Goal: Check status: Check status

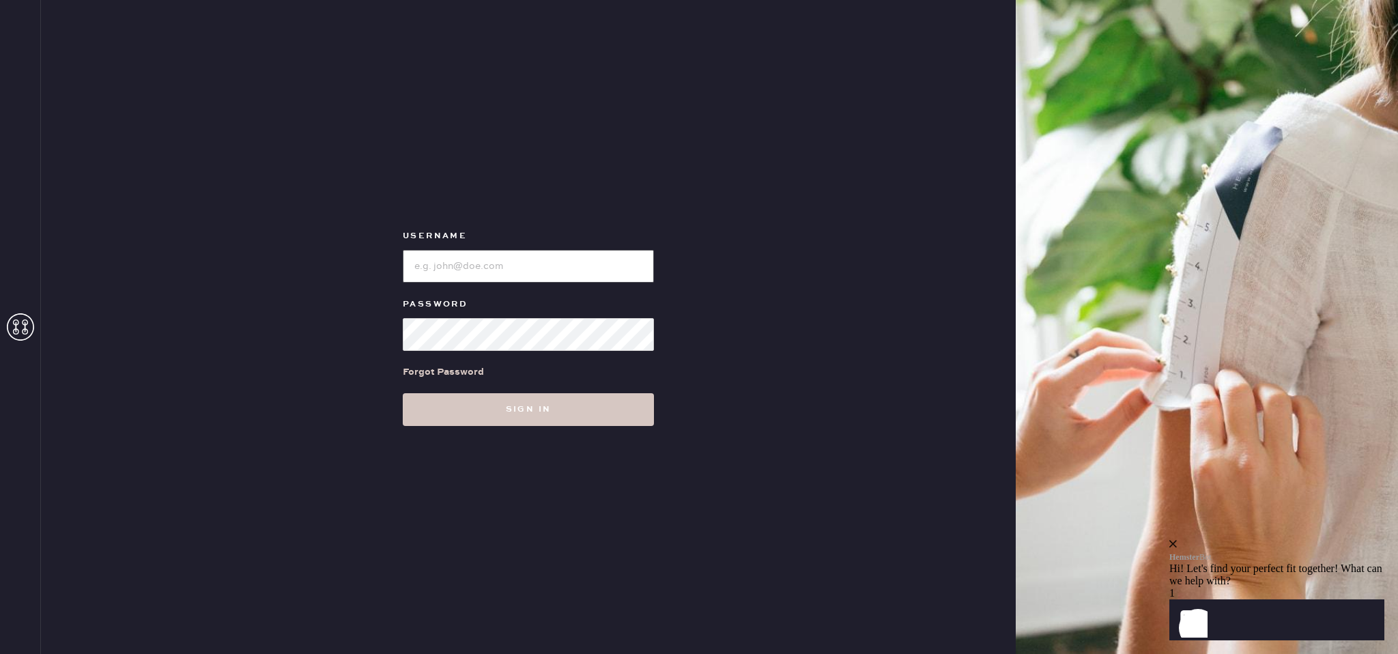
click at [477, 261] on input "loginName" at bounding box center [528, 266] width 251 height 33
type input "[EMAIL_ADDRESS][DOMAIN_NAME]"
click at [607, 417] on button "Sign in" at bounding box center [528, 409] width 251 height 33
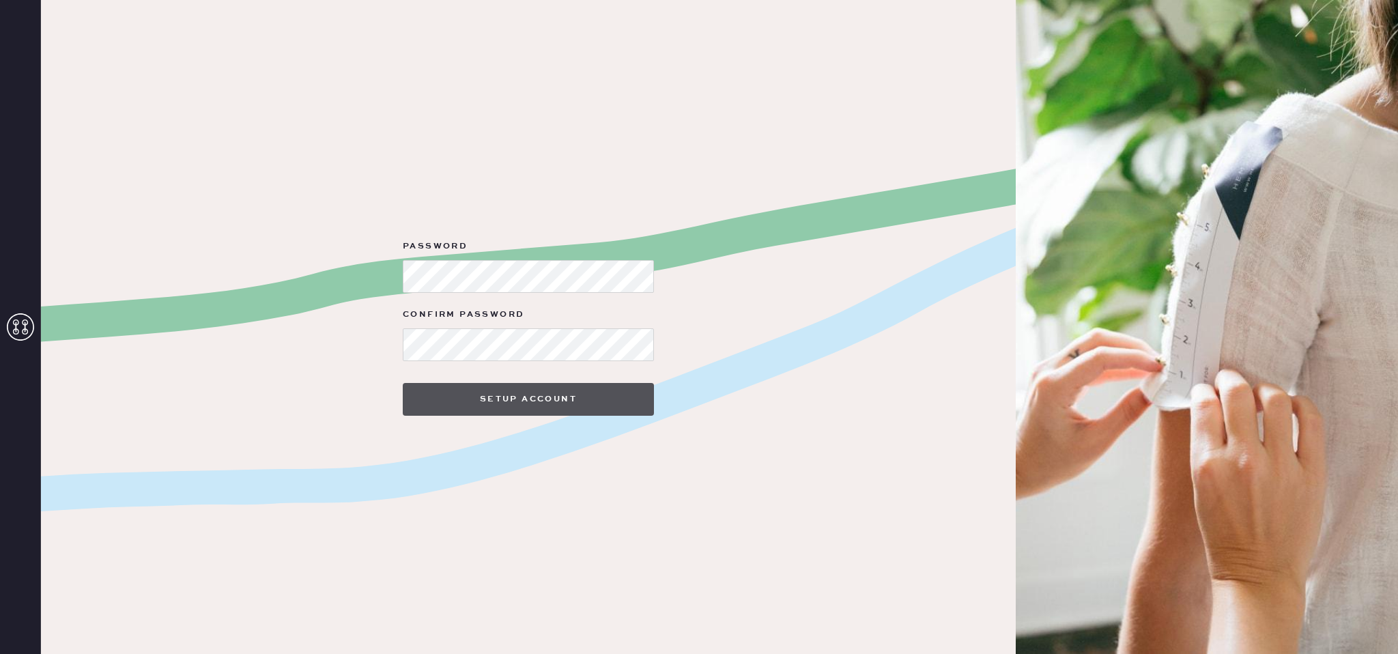
click at [576, 413] on button "Setup Account" at bounding box center [528, 399] width 251 height 33
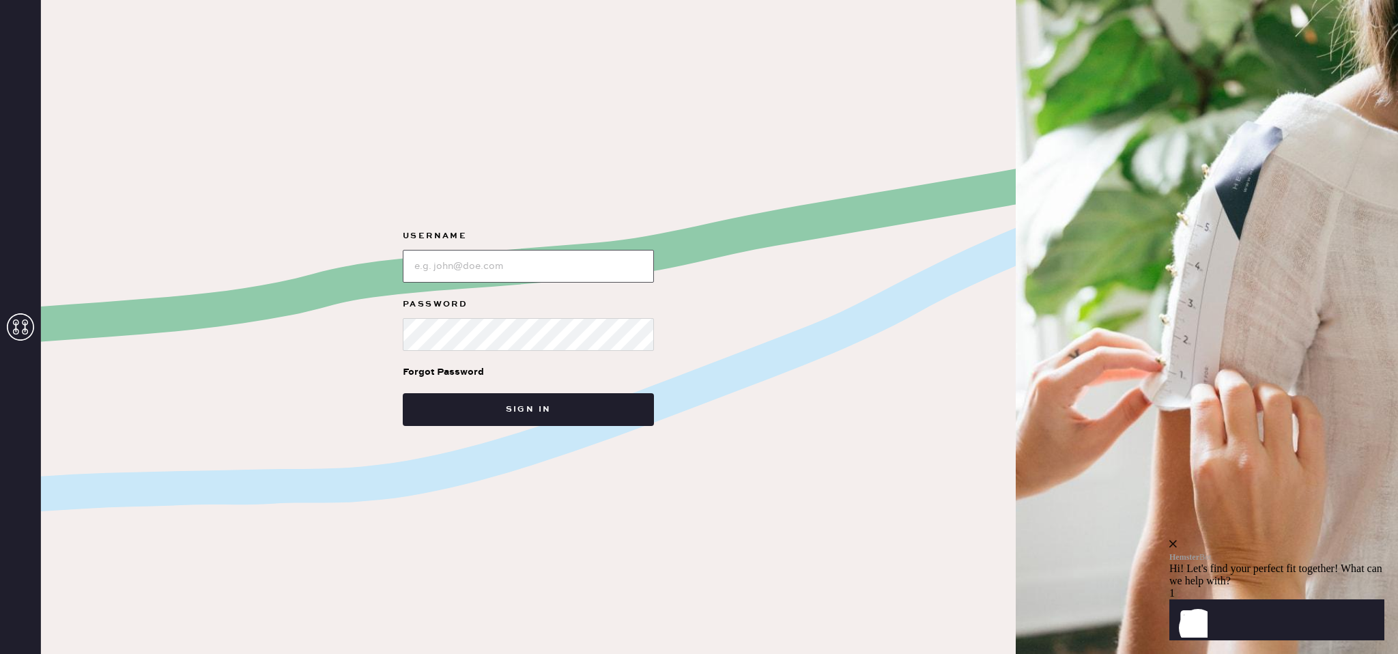
click at [571, 256] on input "loginName" at bounding box center [528, 266] width 251 height 33
type input "[EMAIL_ADDRESS][DOMAIN_NAME]"
click at [558, 403] on button "Sign in" at bounding box center [528, 409] width 251 height 33
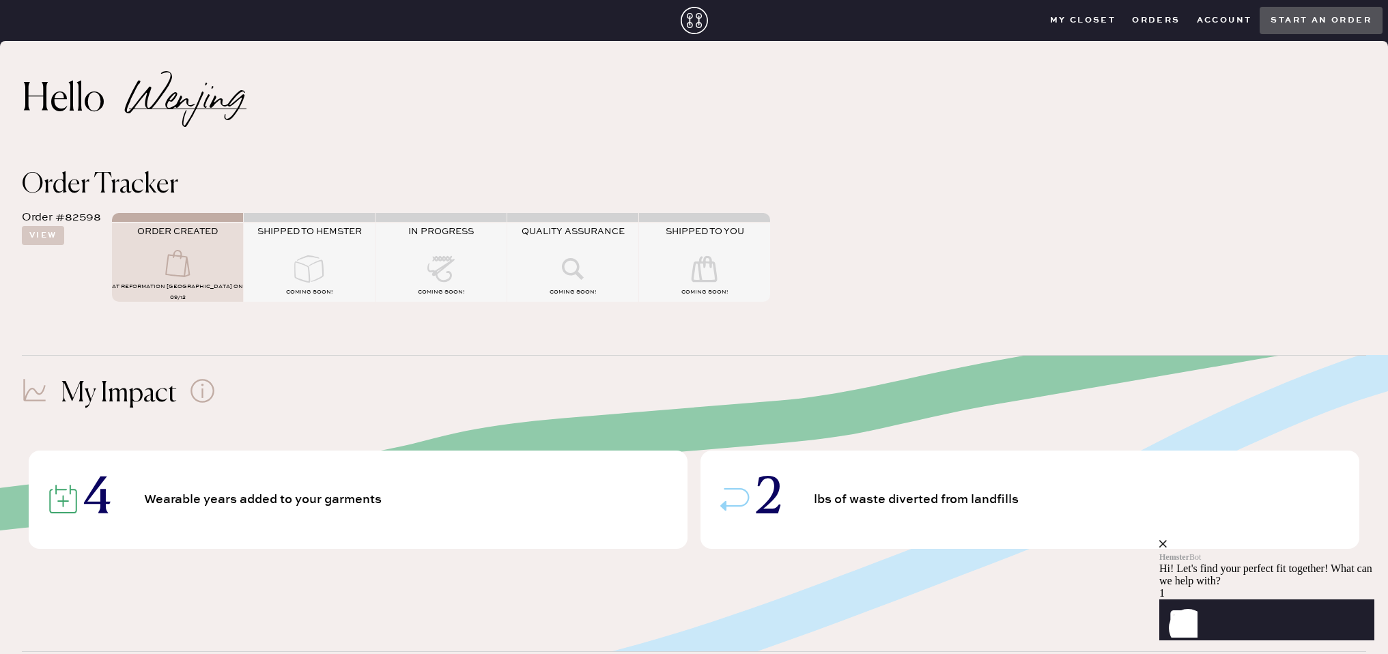
click at [1167, 540] on icon "close" at bounding box center [1163, 544] width 8 height 8
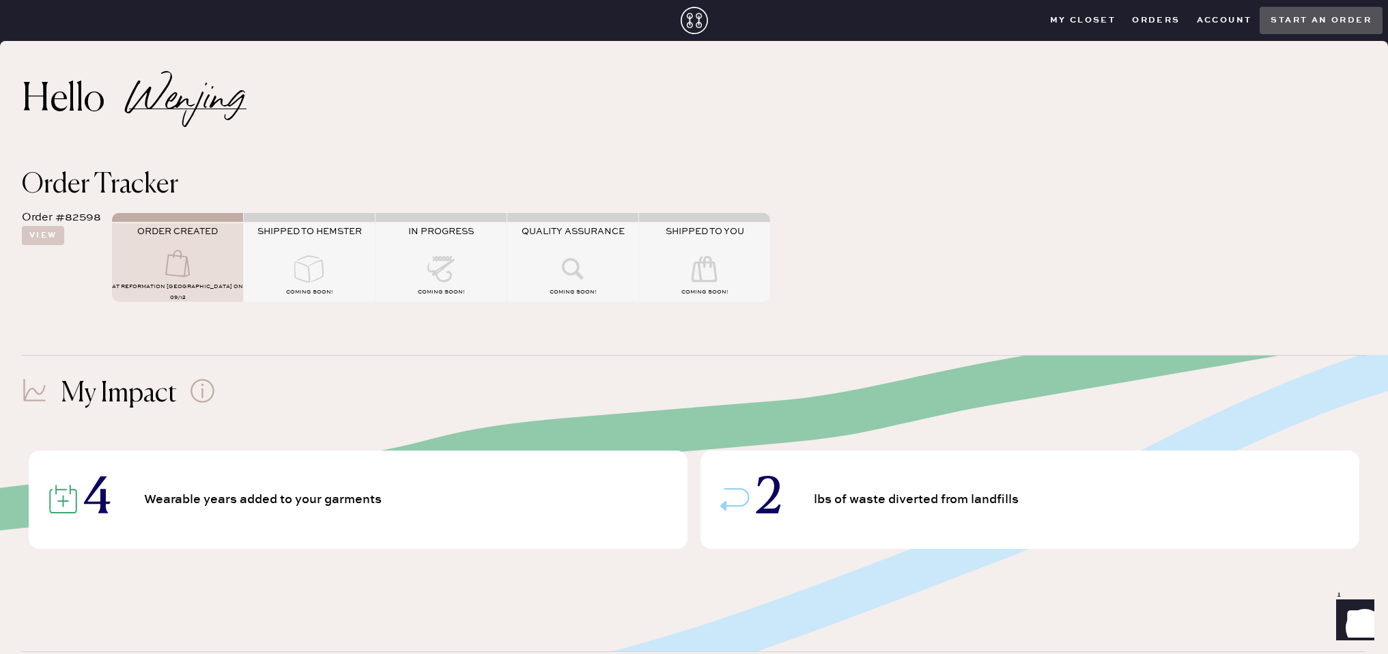
click at [201, 270] on icon at bounding box center [177, 263] width 55 height 27
click at [26, 238] on button "View" at bounding box center [43, 235] width 42 height 19
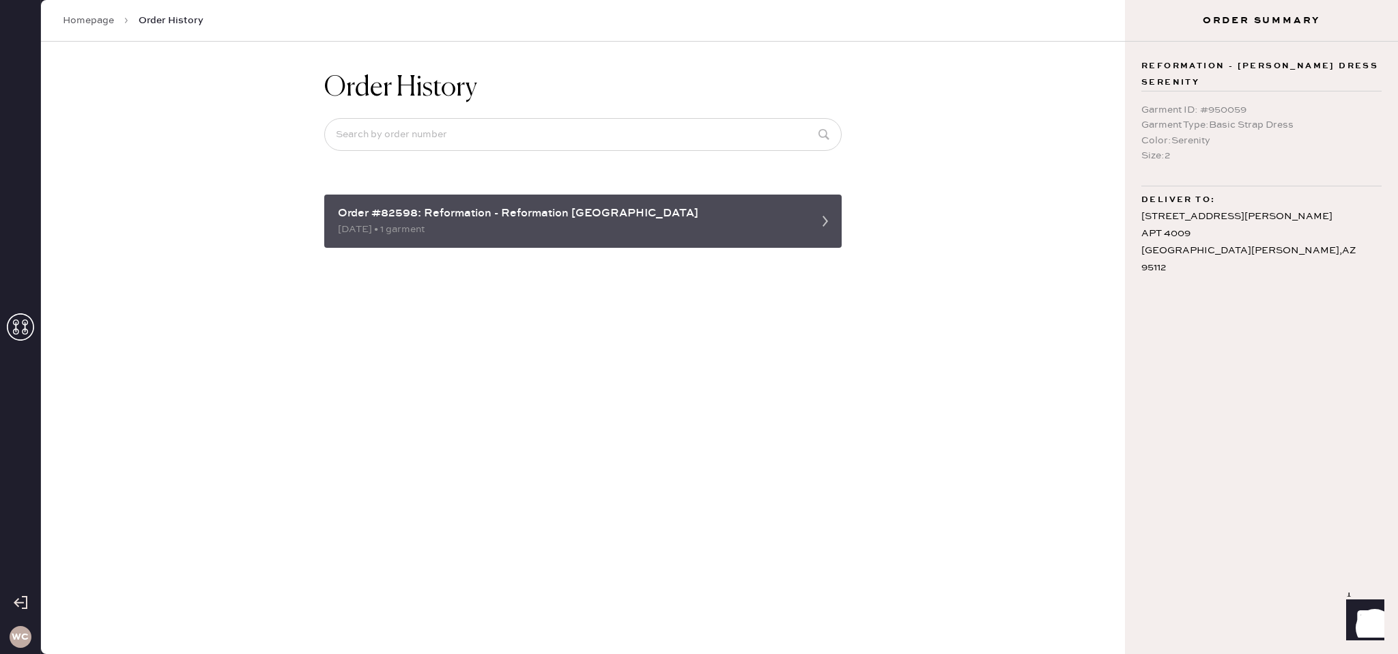
click at [434, 229] on div "09/12/2025 • 1 garment" at bounding box center [571, 229] width 466 height 15
click at [806, 227] on div "Order #82598: Reformation - Reformation Palo Alto 09/12/2025 • 1 garment" at bounding box center [583, 221] width 518 height 53
click at [807, 216] on div "Order #82598: Reformation - Reformation Palo Alto 09/12/2025 • 1 garment" at bounding box center [583, 221] width 518 height 53
click at [817, 231] on icon at bounding box center [825, 221] width 27 height 27
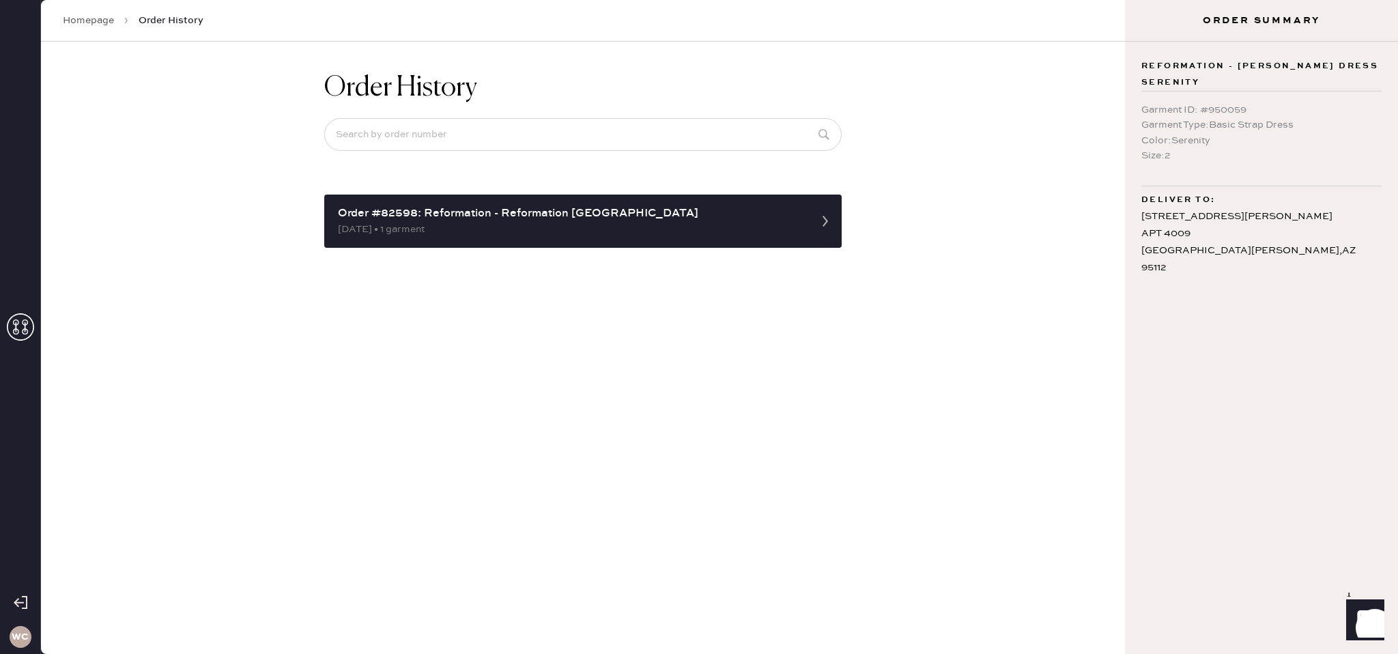
click at [94, 22] on link "Homepage" at bounding box center [88, 21] width 51 height 14
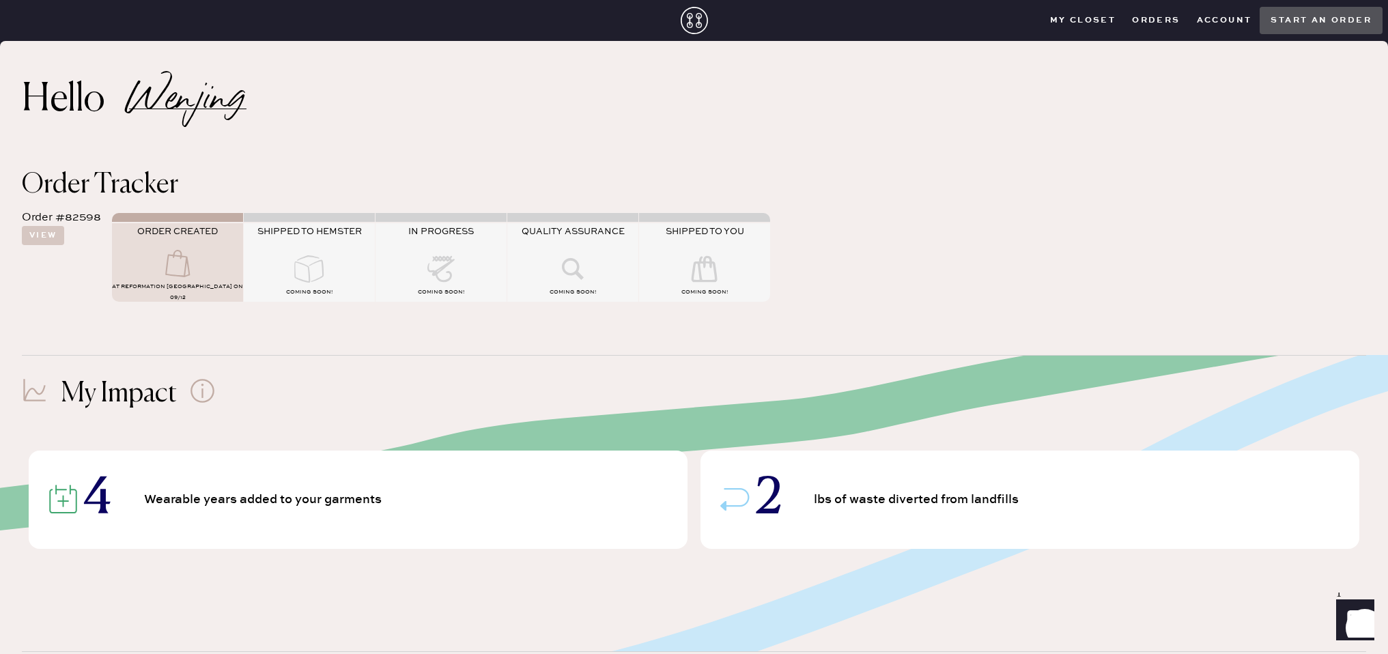
scroll to position [3, 0]
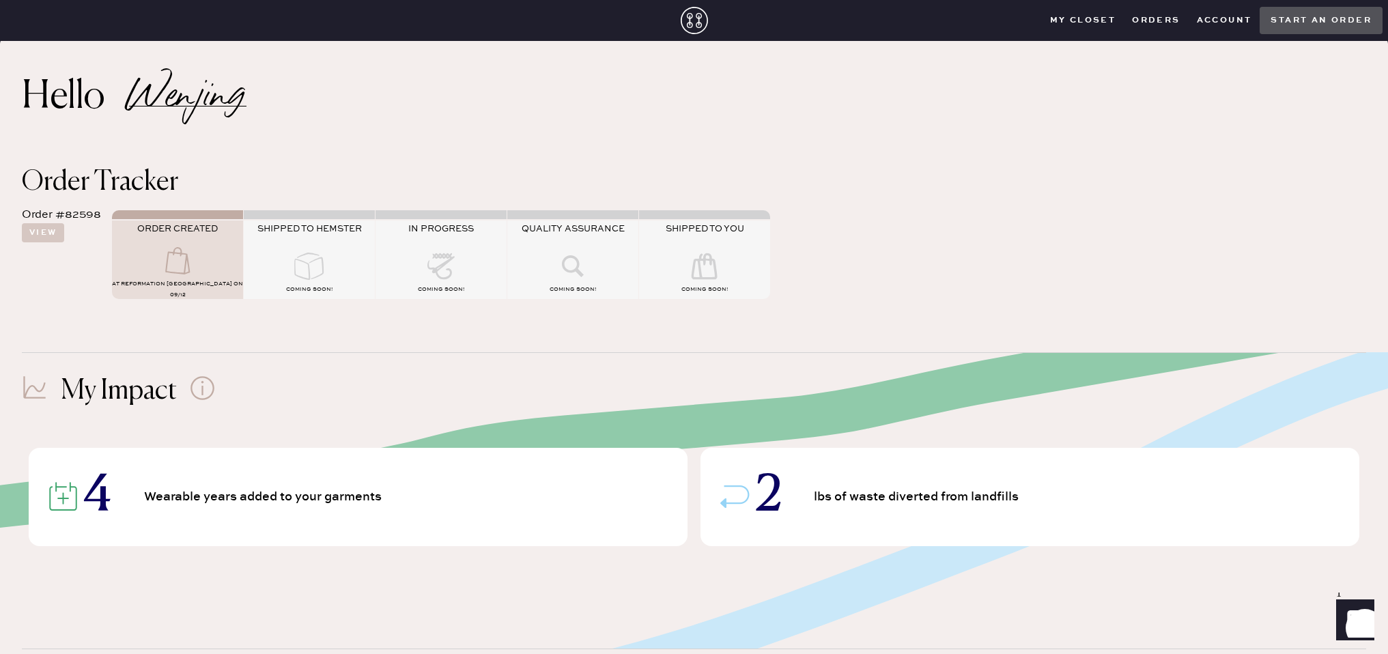
click at [207, 390] on icon at bounding box center [202, 388] width 25 height 25
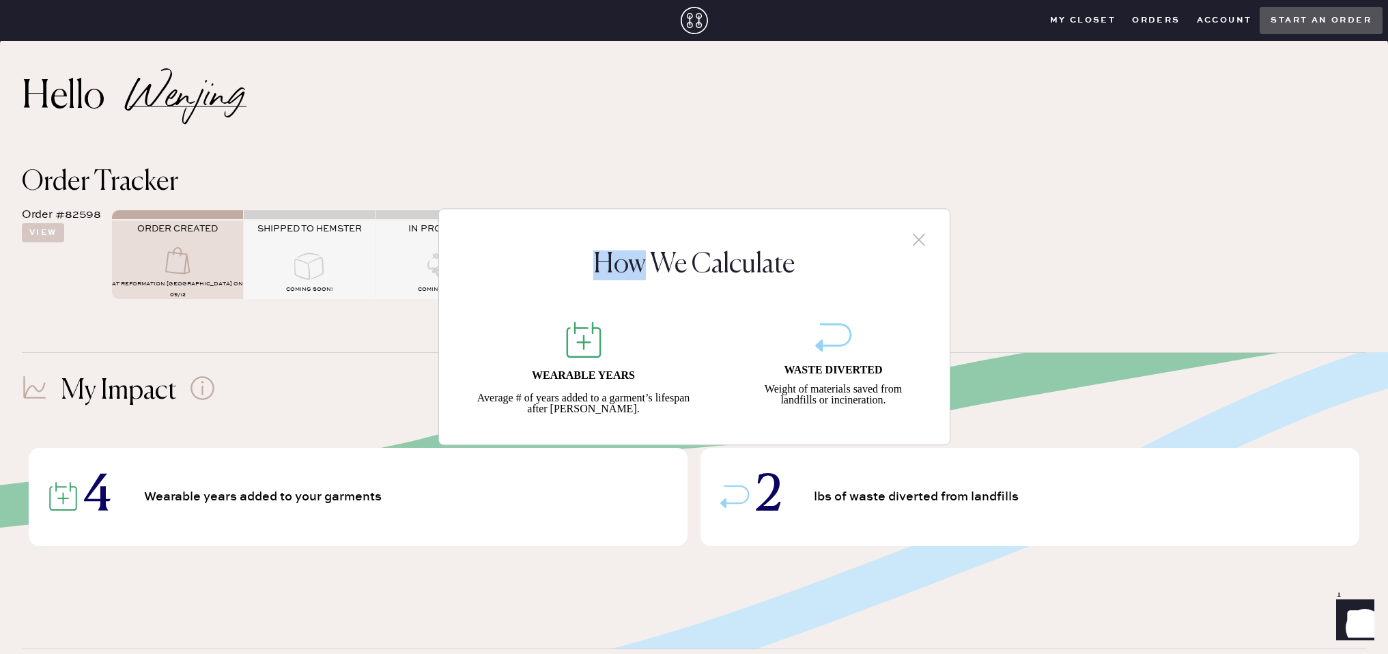
click at [207, 390] on div "How We Calculate WEARABLE YEARS Average # of years added to a garment’s lifespa…" at bounding box center [694, 327] width 1388 height 654
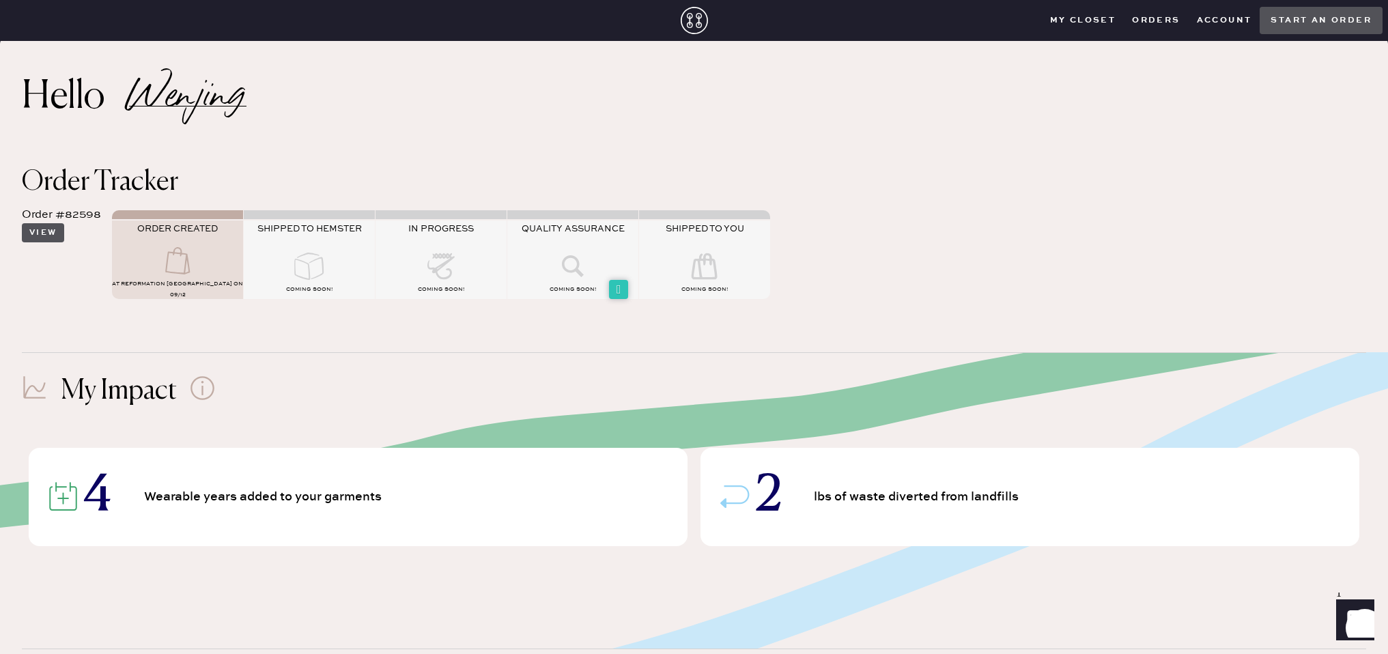
click at [34, 229] on button "View" at bounding box center [43, 232] width 42 height 19
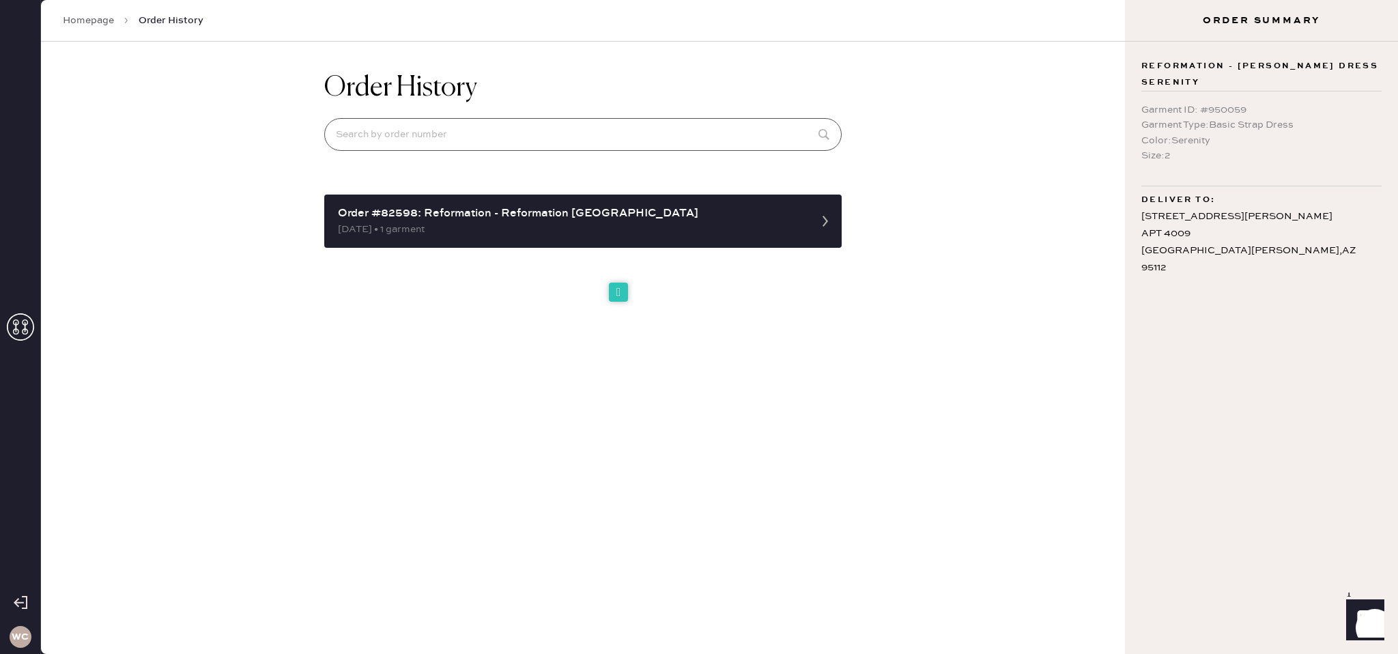
click at [439, 130] on input at bounding box center [583, 134] width 518 height 33
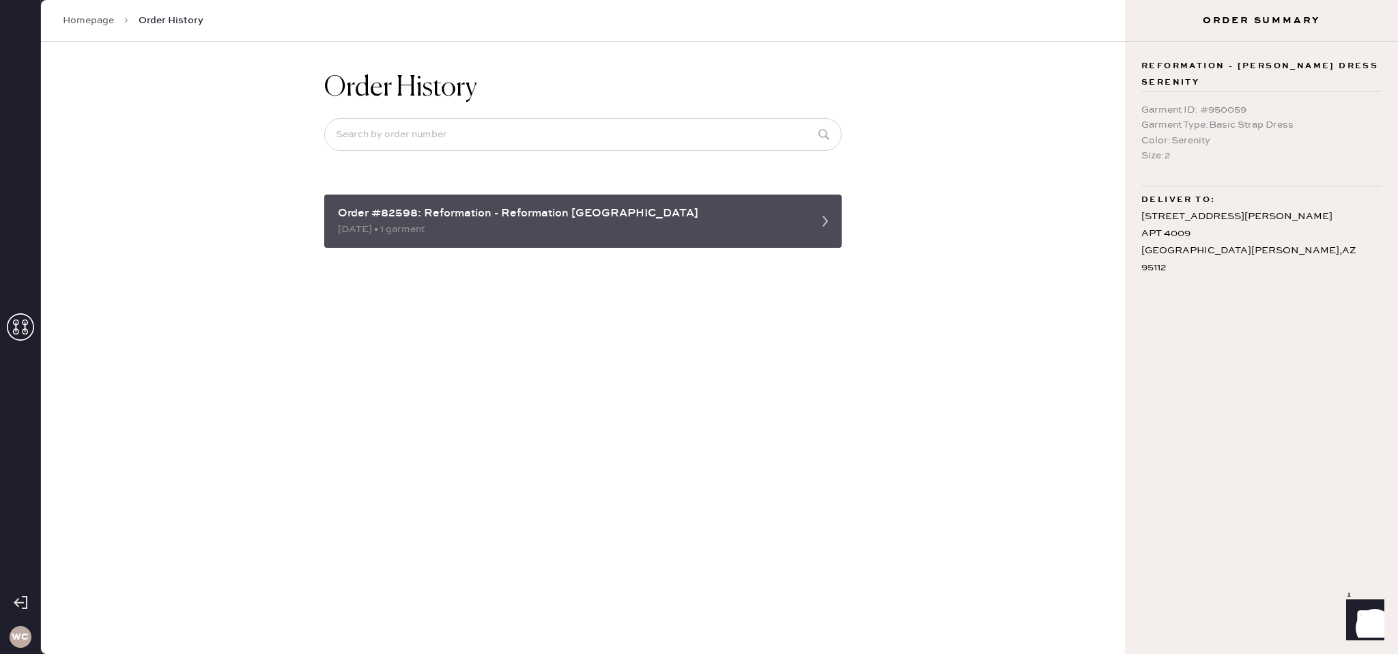
click at [505, 225] on div "09/12/2025 • 1 garment" at bounding box center [571, 229] width 466 height 15
